Goal: Task Accomplishment & Management: Manage account settings

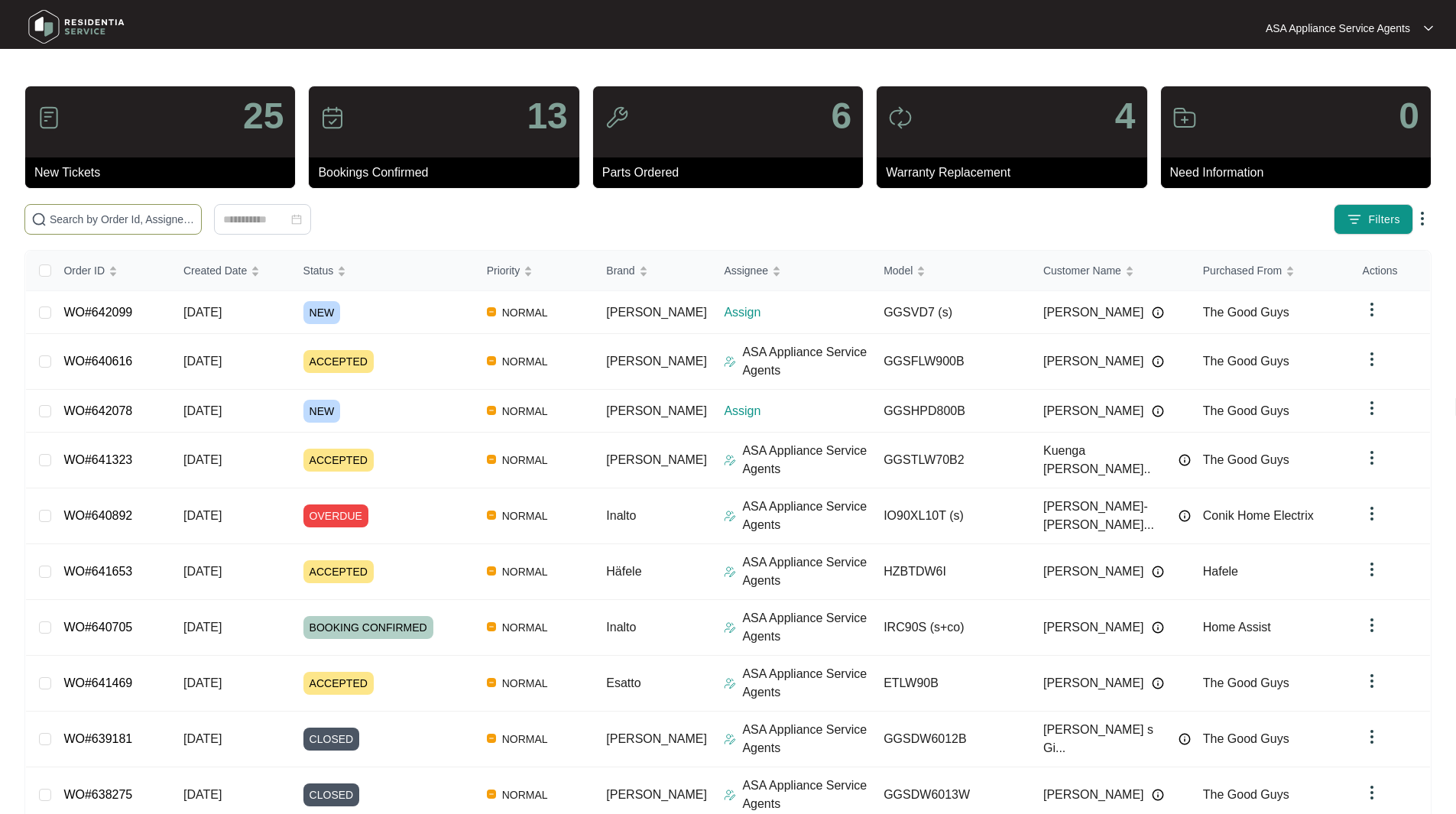
click at [197, 204] on span at bounding box center [112, 219] width 177 height 31
click at [188, 222] on input "text" at bounding box center [122, 219] width 145 height 17
paste input "WO#639793"
type input "WO#639793"
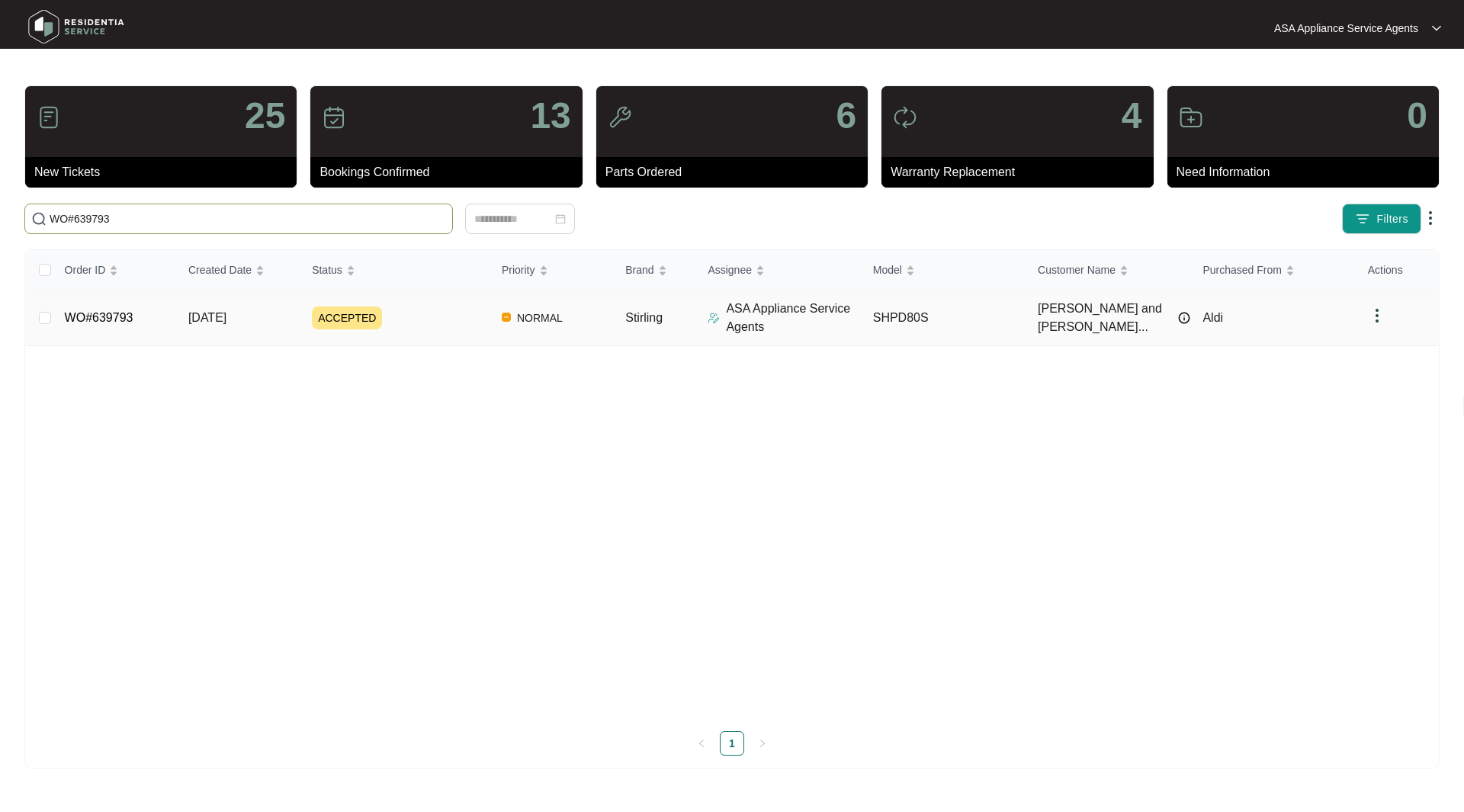
click at [99, 323] on link "WO#639793" at bounding box center [99, 317] width 69 height 13
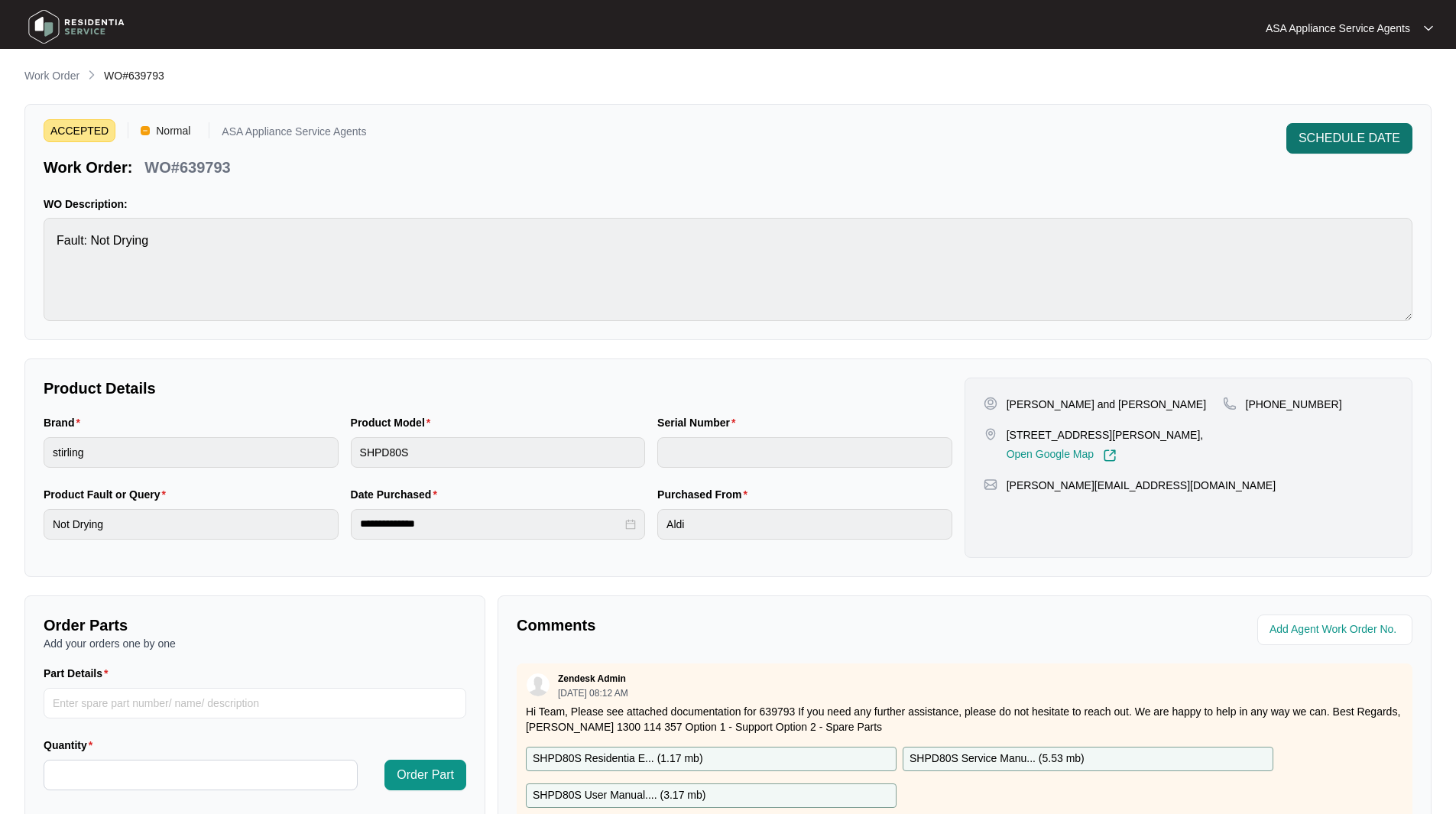
click at [1357, 141] on span "SCHEDULE DATE" at bounding box center [1349, 138] width 102 height 18
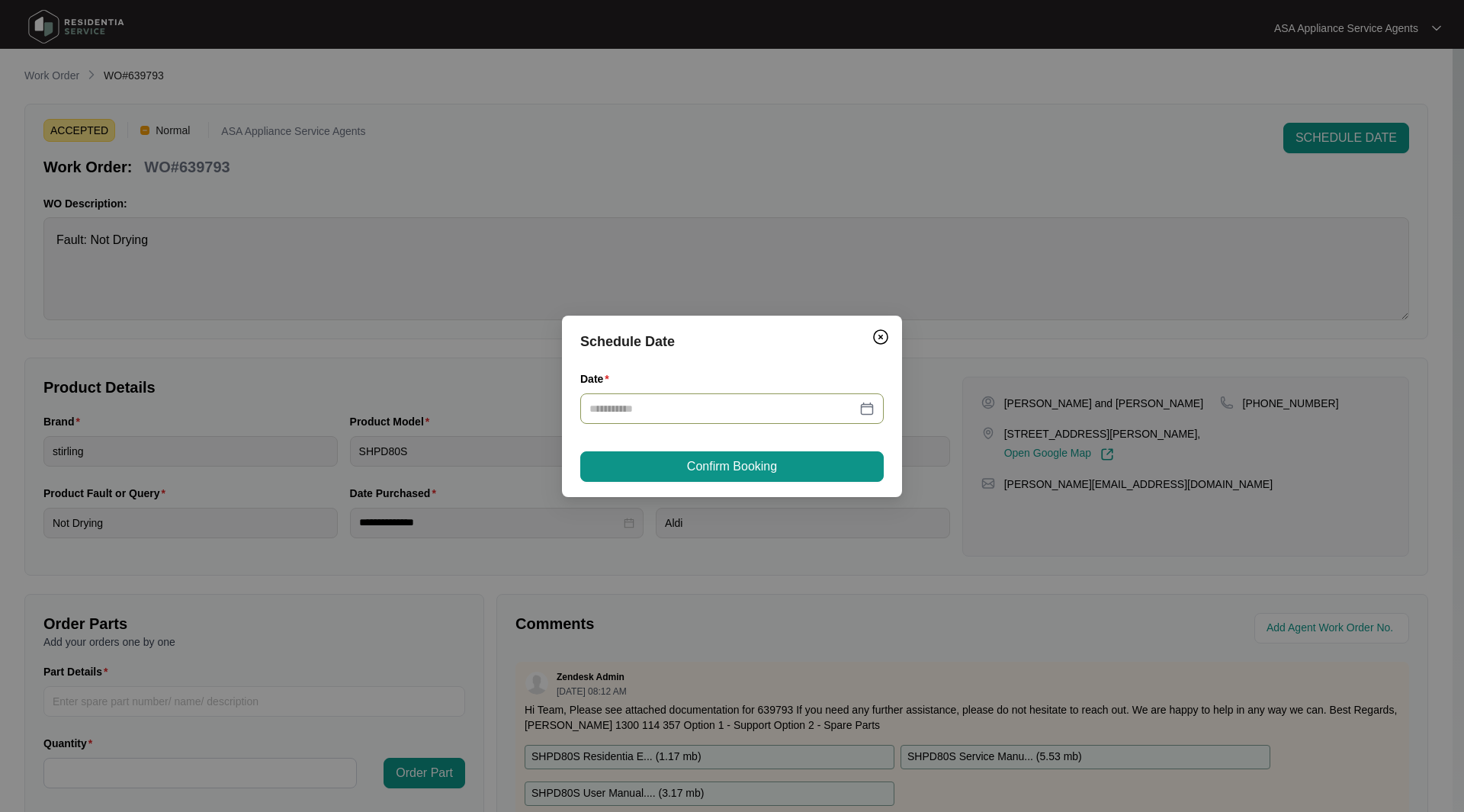
click at [864, 404] on div at bounding box center [732, 409] width 285 height 17
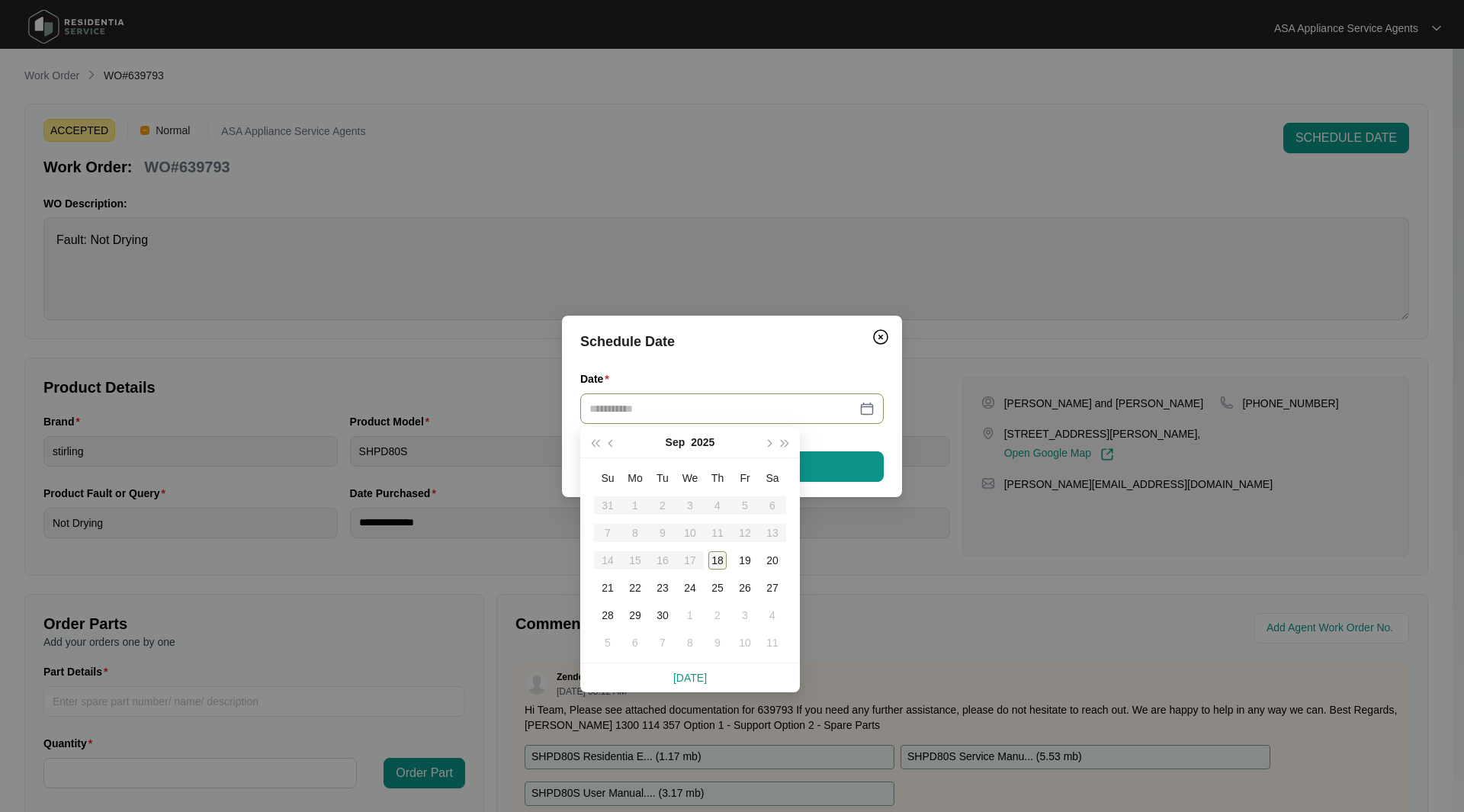
type input "**********"
click at [723, 562] on div "18" at bounding box center [717, 560] width 18 height 18
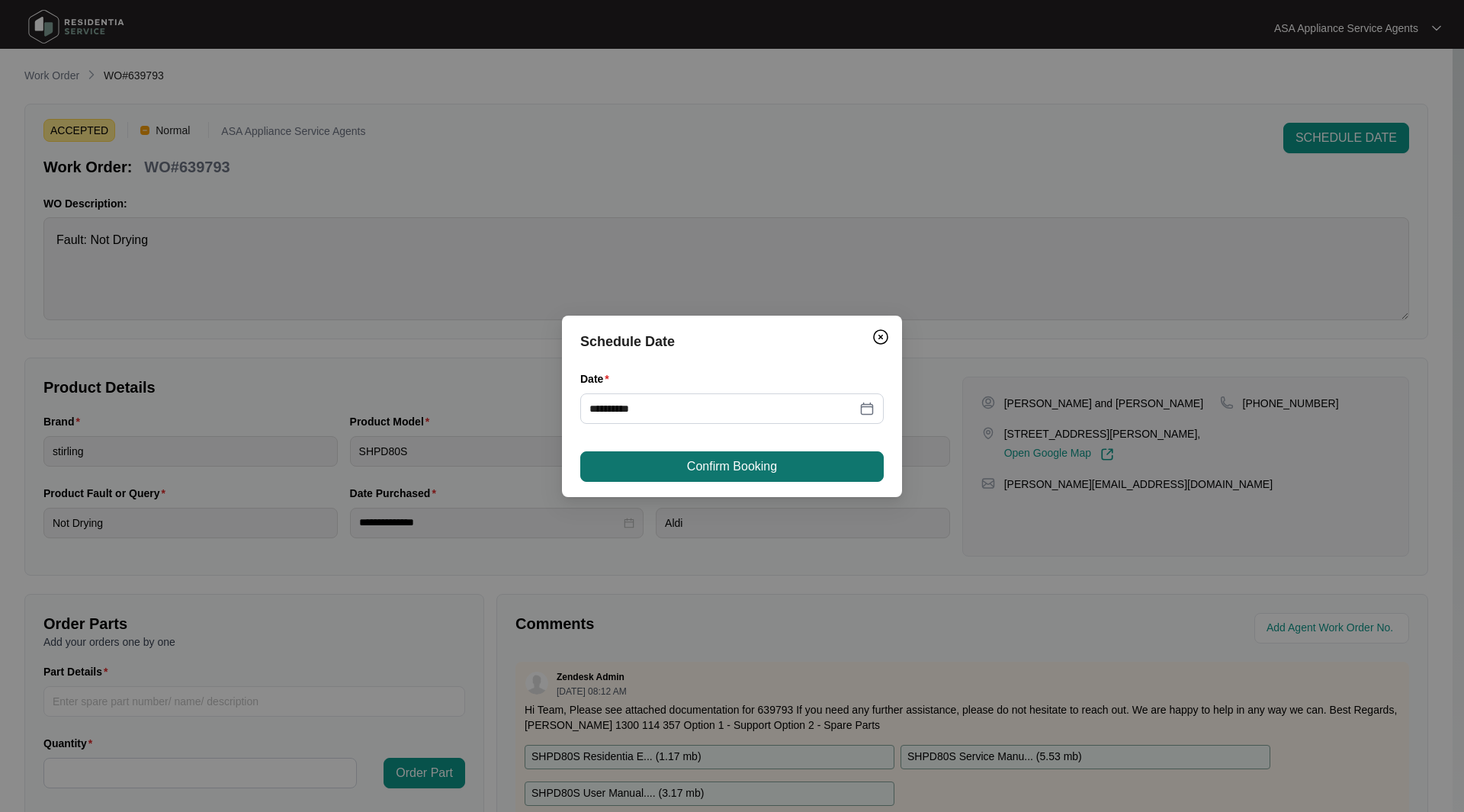
click at [849, 466] on button "Confirm Booking" at bounding box center [732, 466] width 303 height 31
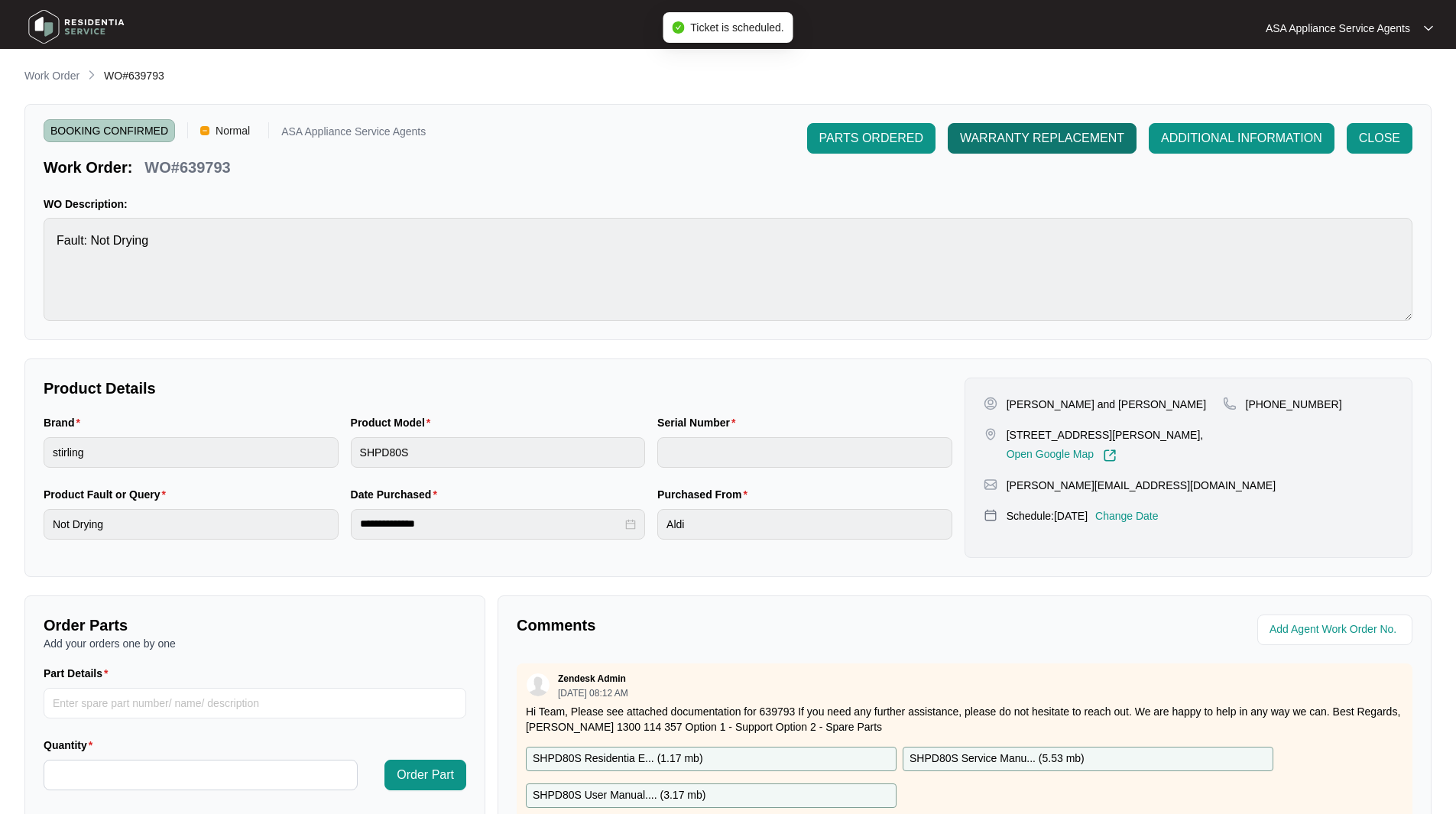
click at [1050, 139] on span "WARRANTY REPLACEMENT" at bounding box center [1041, 138] width 164 height 18
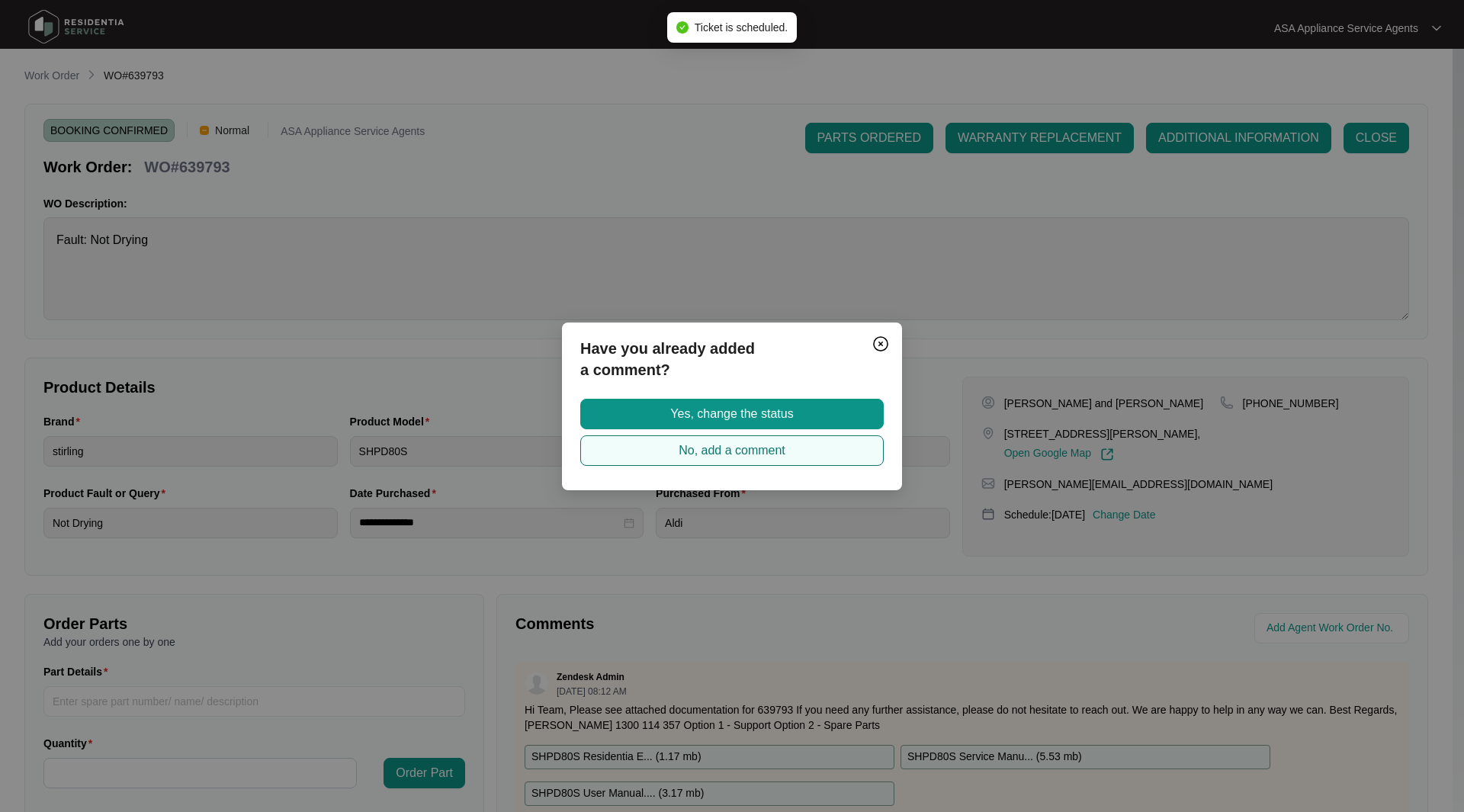
click at [694, 449] on span "No, add a comment" at bounding box center [732, 450] width 106 height 18
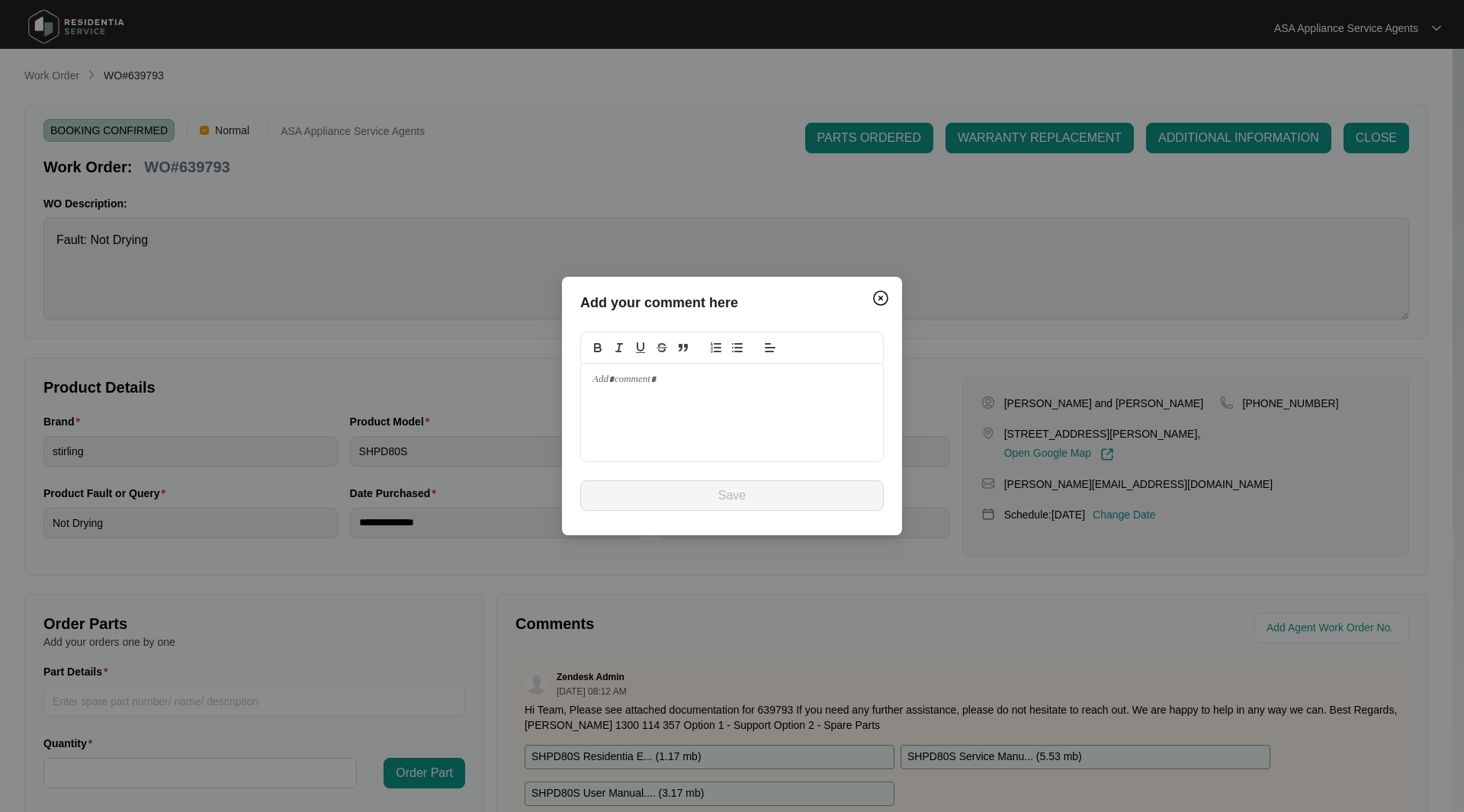
click at [684, 392] on div at bounding box center [732, 412] width 302 height 97
click at [673, 408] on div at bounding box center [732, 412] width 302 height 97
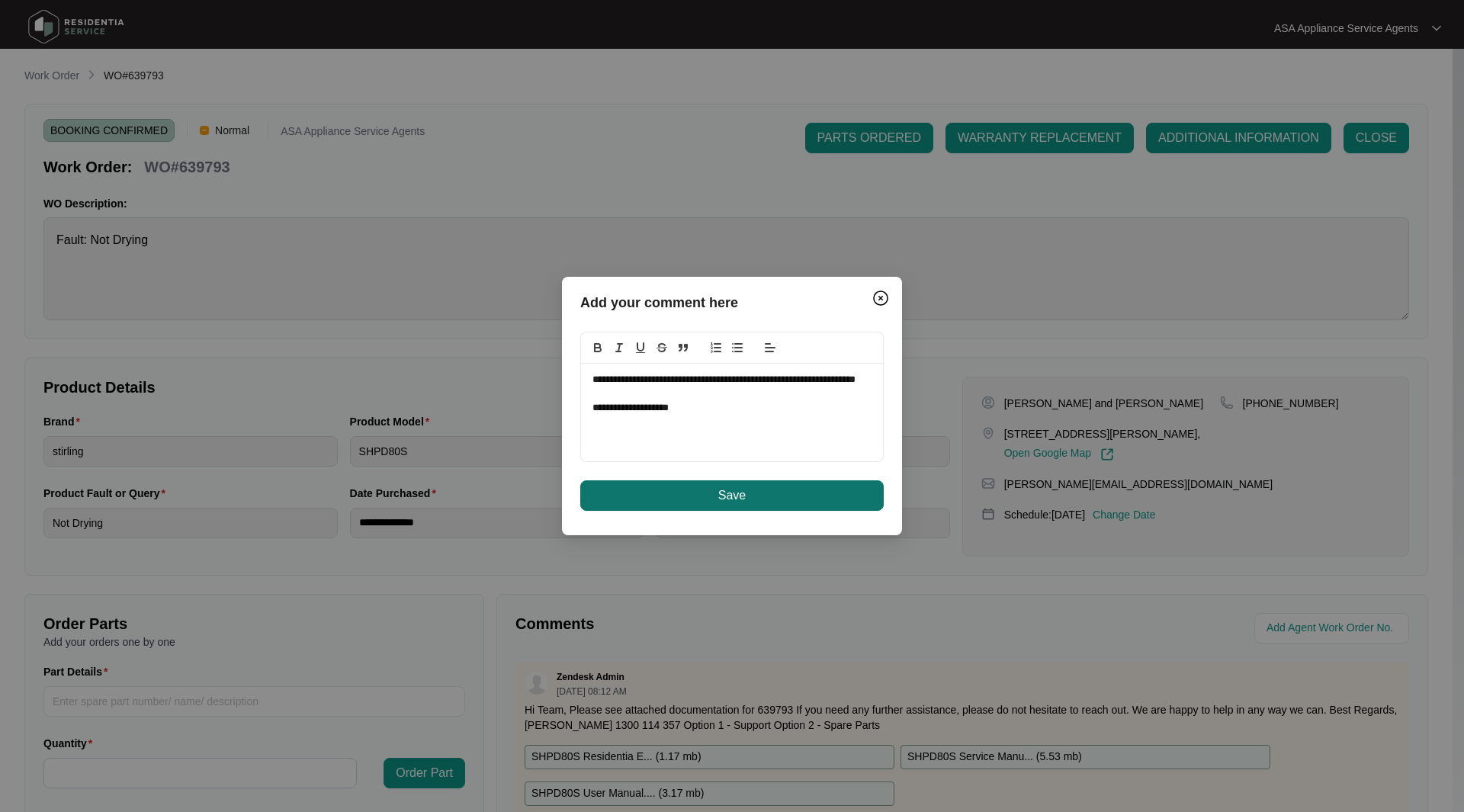
click at [774, 505] on button "Save" at bounding box center [732, 495] width 303 height 31
